Goal: Information Seeking & Learning: Check status

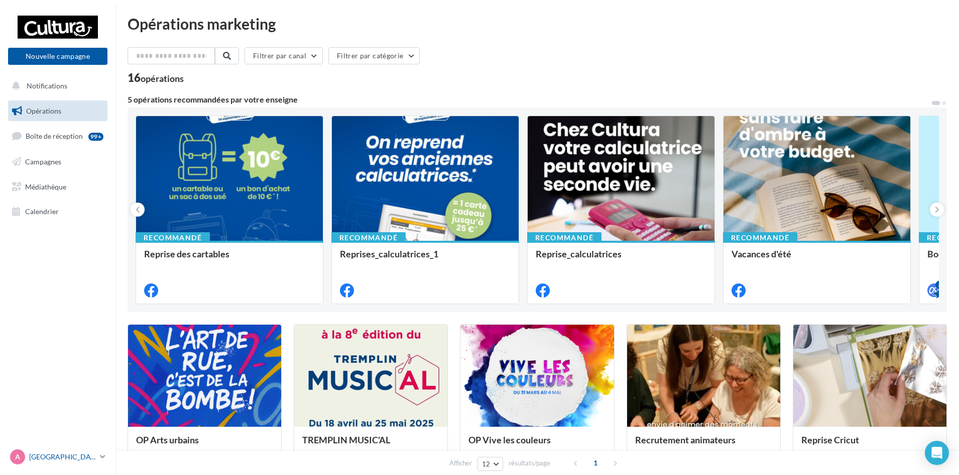
click at [106, 453] on link "A Amiens [EMAIL_ADDRESS][DOMAIN_NAME]" at bounding box center [57, 456] width 99 height 19
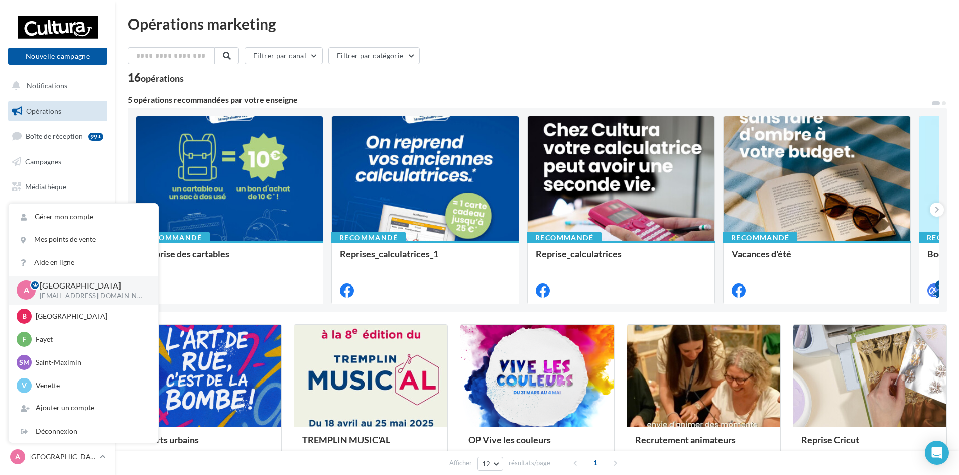
click at [532, 32] on div "Opérations marketing Filtrer par canal Filtrer par catégorie 16 opérations 5 op…" at bounding box center [538, 446] width 820 height 861
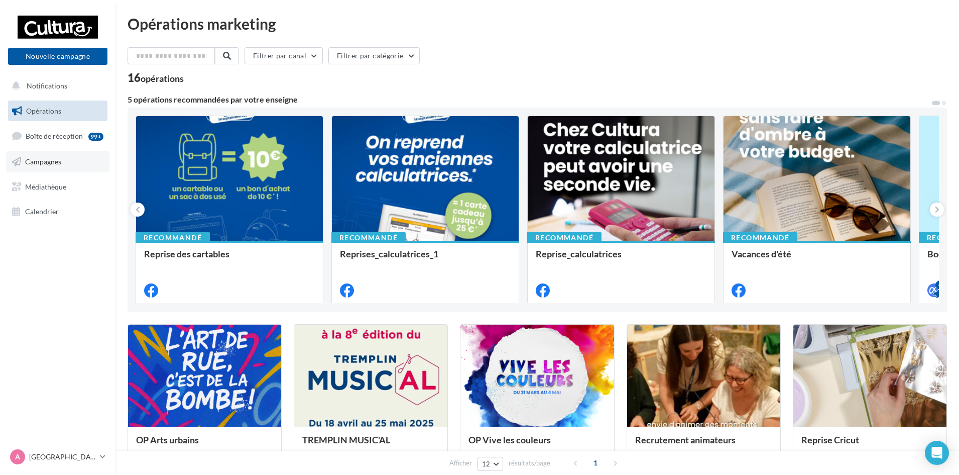
click at [42, 166] on link "Campagnes" at bounding box center [57, 161] width 103 height 21
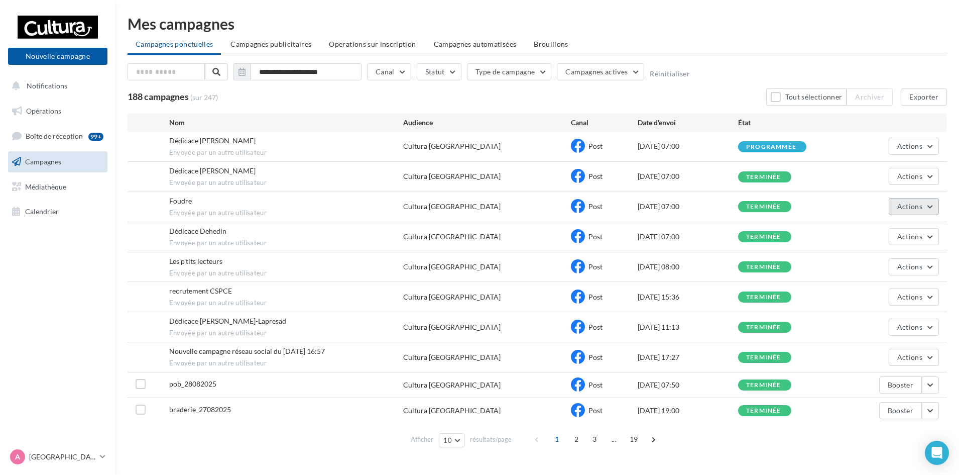
click at [933, 206] on button "Actions" at bounding box center [914, 206] width 50 height 17
click at [920, 230] on button "Voir les résultats" at bounding box center [889, 230] width 100 height 26
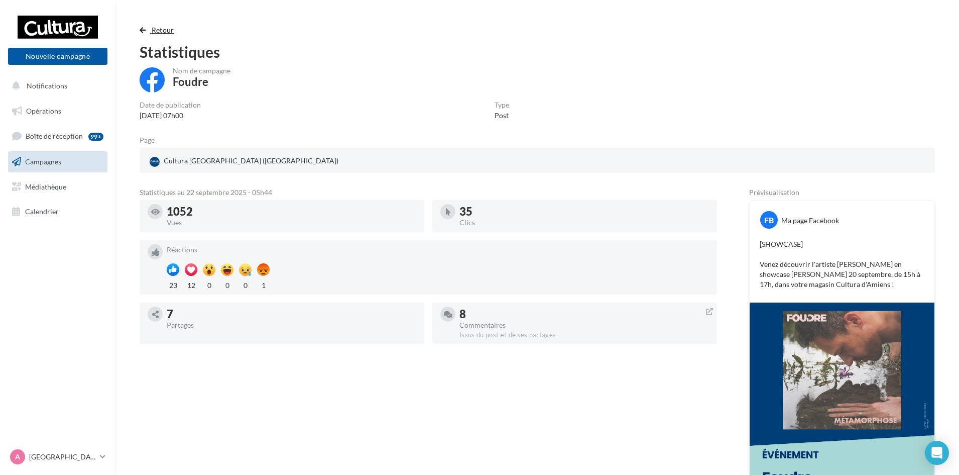
click at [159, 32] on span "Retour" at bounding box center [163, 30] width 23 height 9
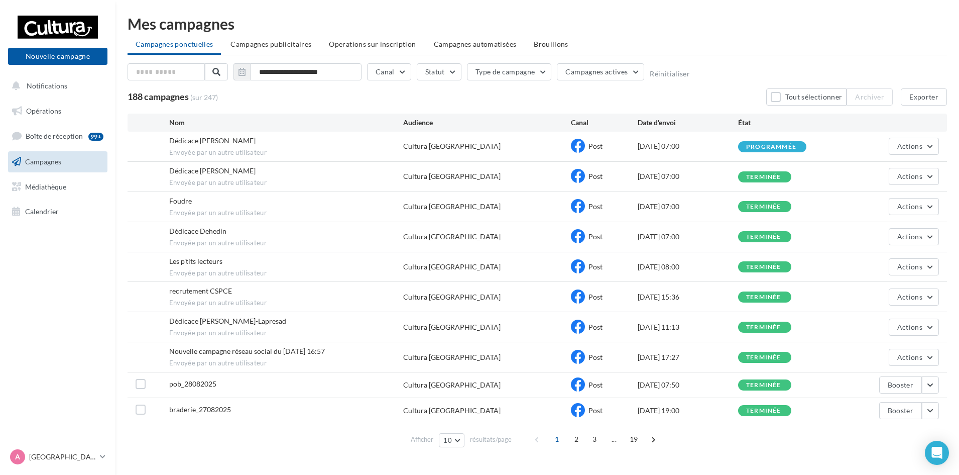
click at [35, 272] on nav "Nouvelle campagne Nouvelle campagne Notifications Opérations Boîte de réception…" at bounding box center [58, 237] width 116 height 475
click at [937, 148] on button "Actions" at bounding box center [914, 146] width 50 height 17
click at [953, 151] on div "**********" at bounding box center [538, 233] width 844 height 435
click at [930, 176] on button "Actions" at bounding box center [914, 176] width 50 height 17
click at [956, 178] on div "**********" at bounding box center [538, 233] width 844 height 435
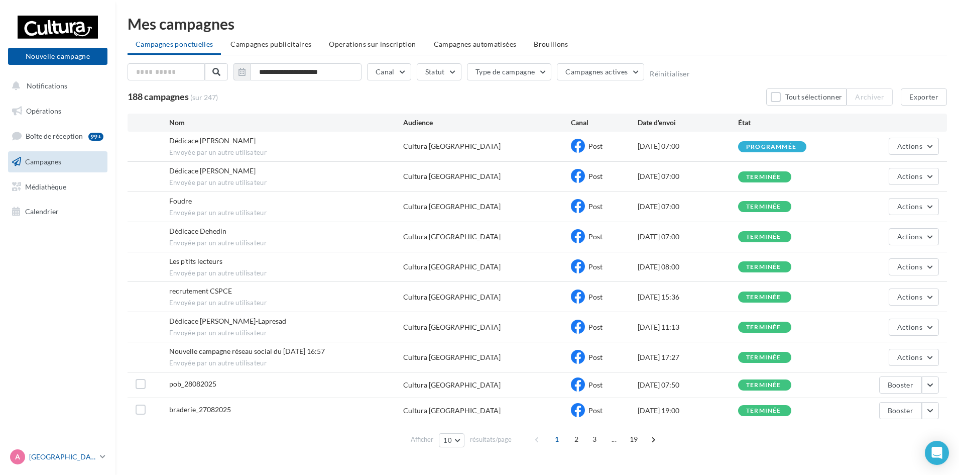
click at [104, 456] on icon at bounding box center [103, 456] width 6 height 9
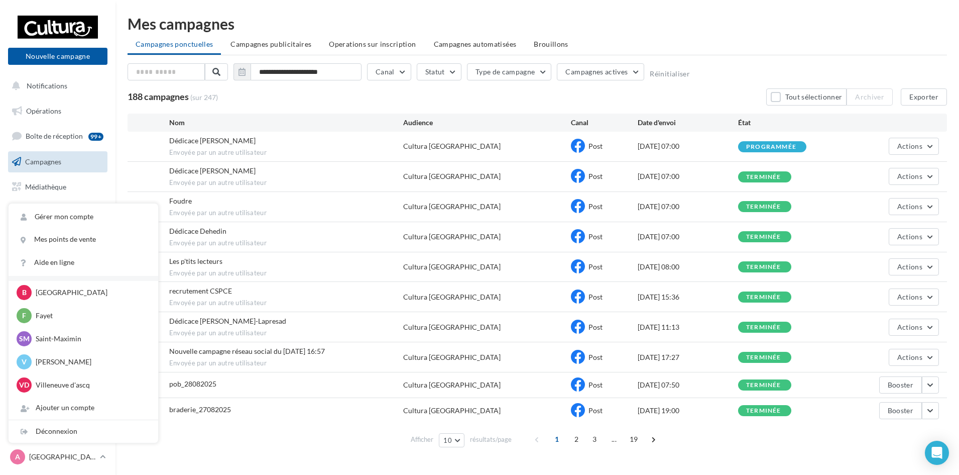
scroll to position [20, 0]
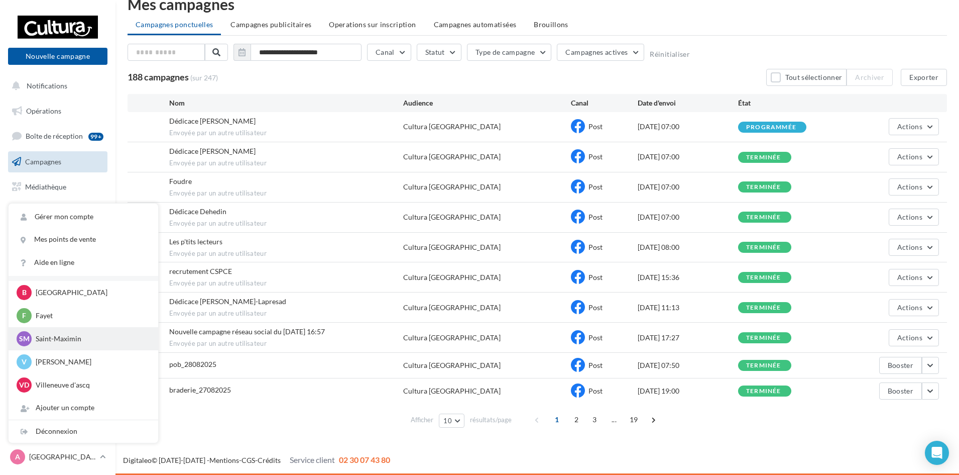
click at [76, 343] on p "Saint-Maximin" at bounding box center [91, 338] width 110 height 10
